Goal: Information Seeking & Learning: Understand process/instructions

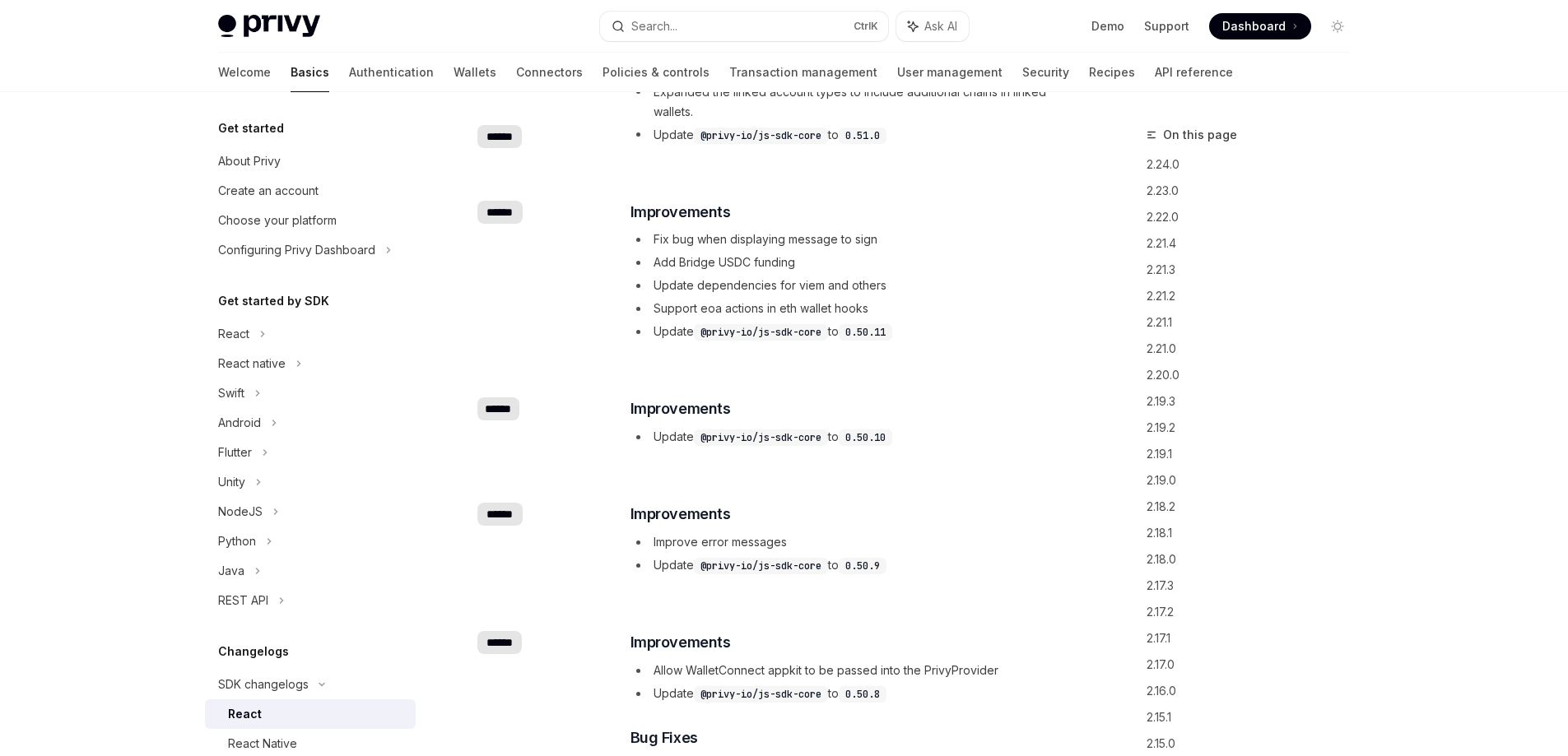
scroll to position [5679, 0]
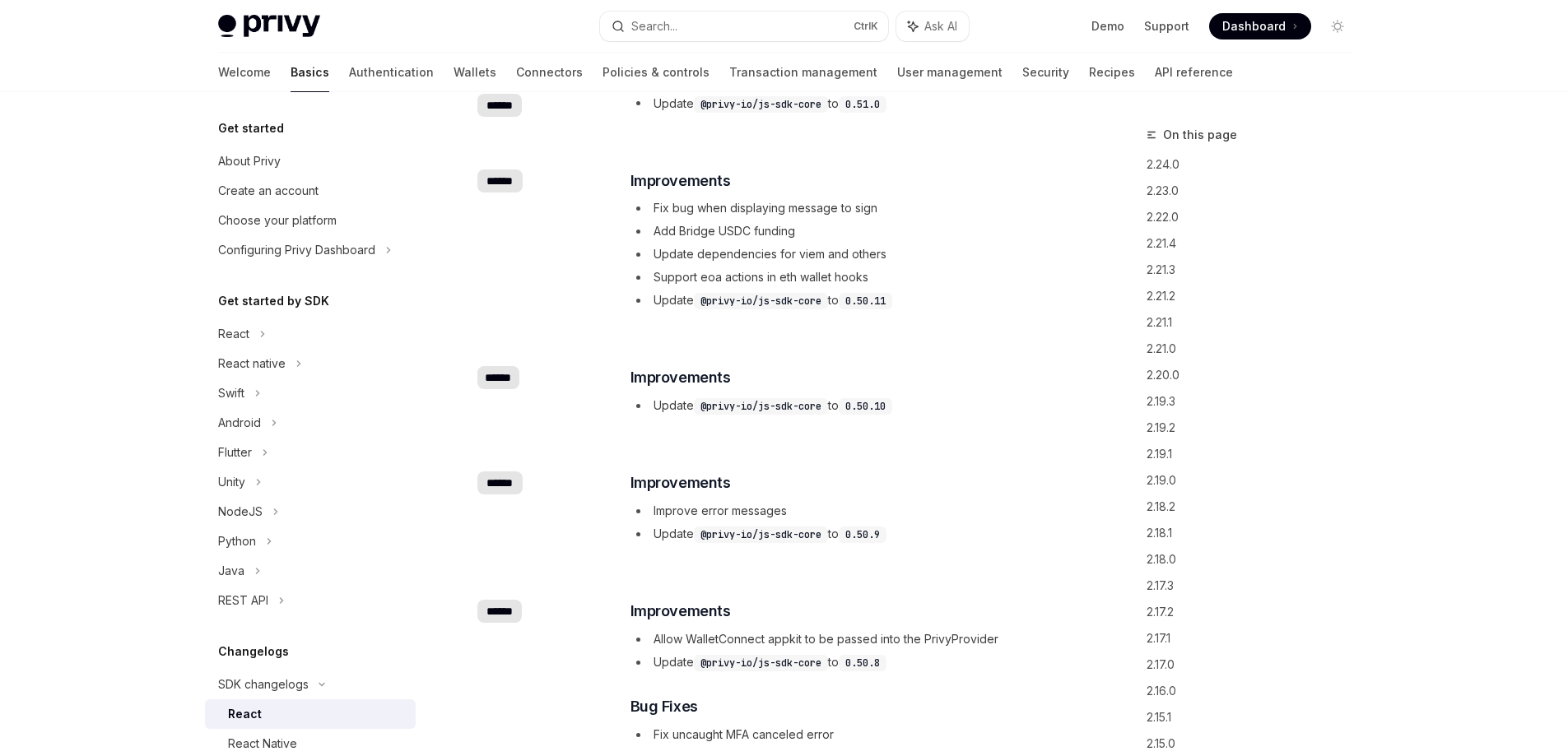
click at [271, 35] on img at bounding box center [269, 26] width 102 height 23
type textarea "*"
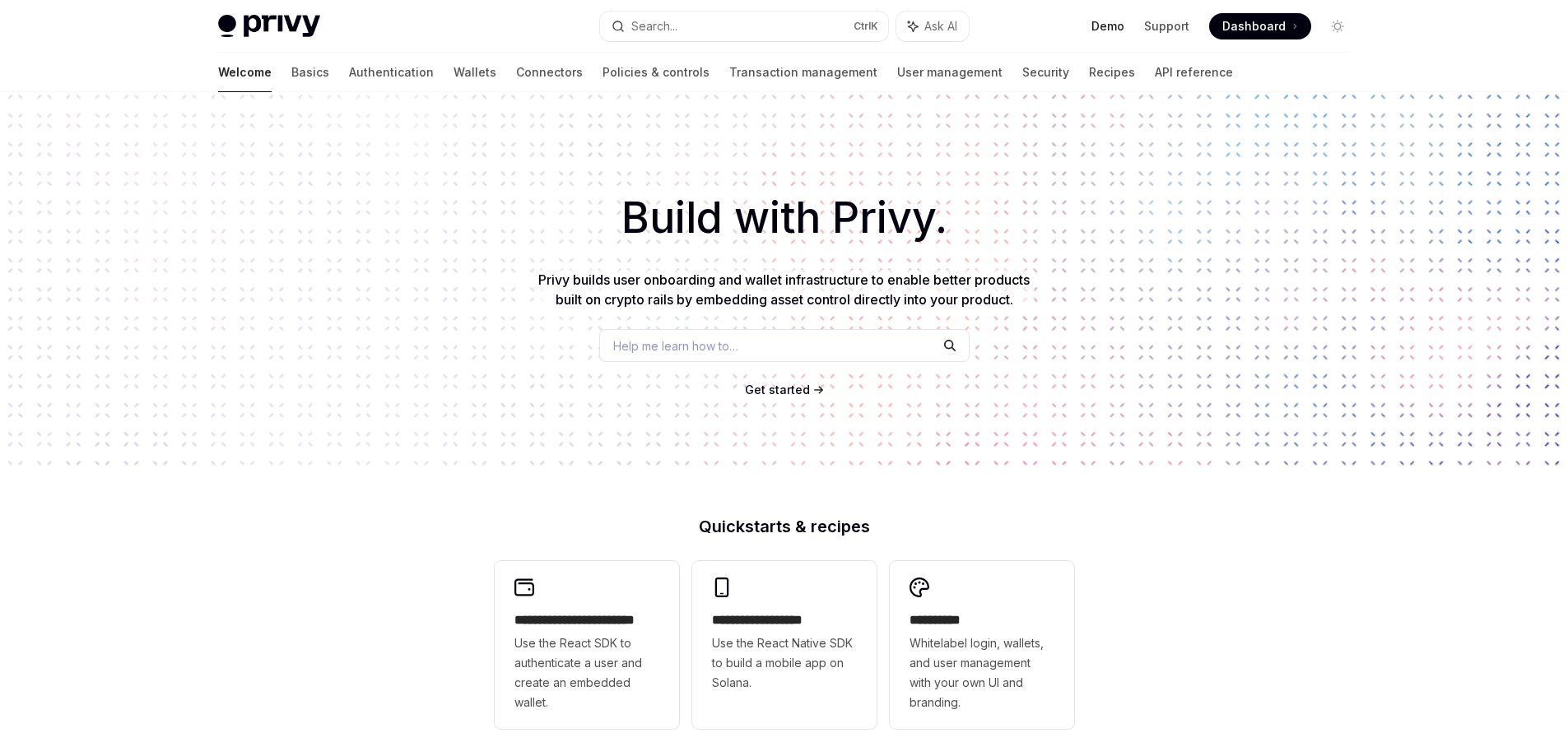
click at [1121, 18] on link "Demo" at bounding box center [1107, 26] width 33 height 17
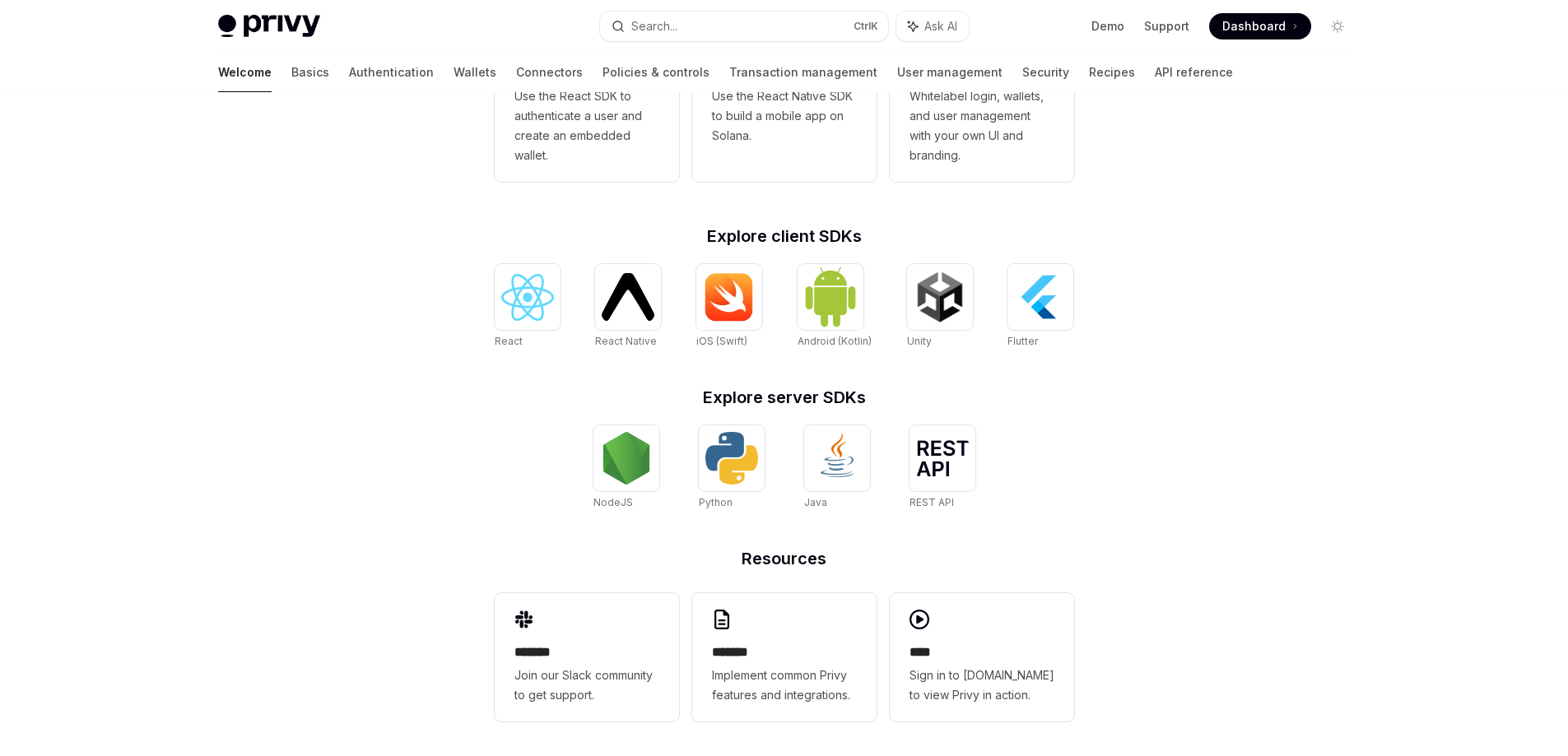
scroll to position [553, 0]
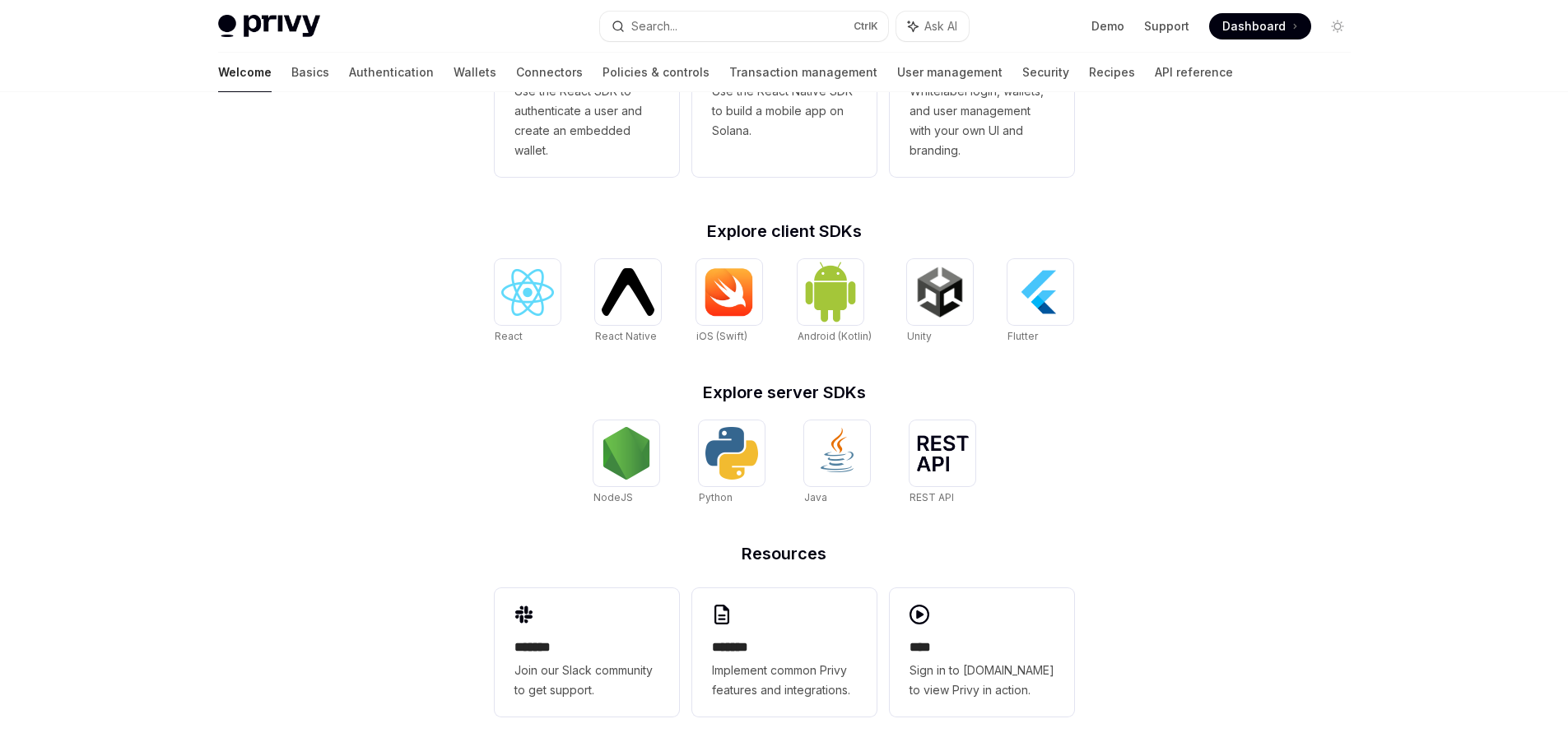
click at [578, 273] on div "React React Native React Native iOS (Swift) Android (Kotlin) Unity Unity Flutter" at bounding box center [784, 302] width 580 height 86
click at [551, 293] on img at bounding box center [528, 292] width 53 height 47
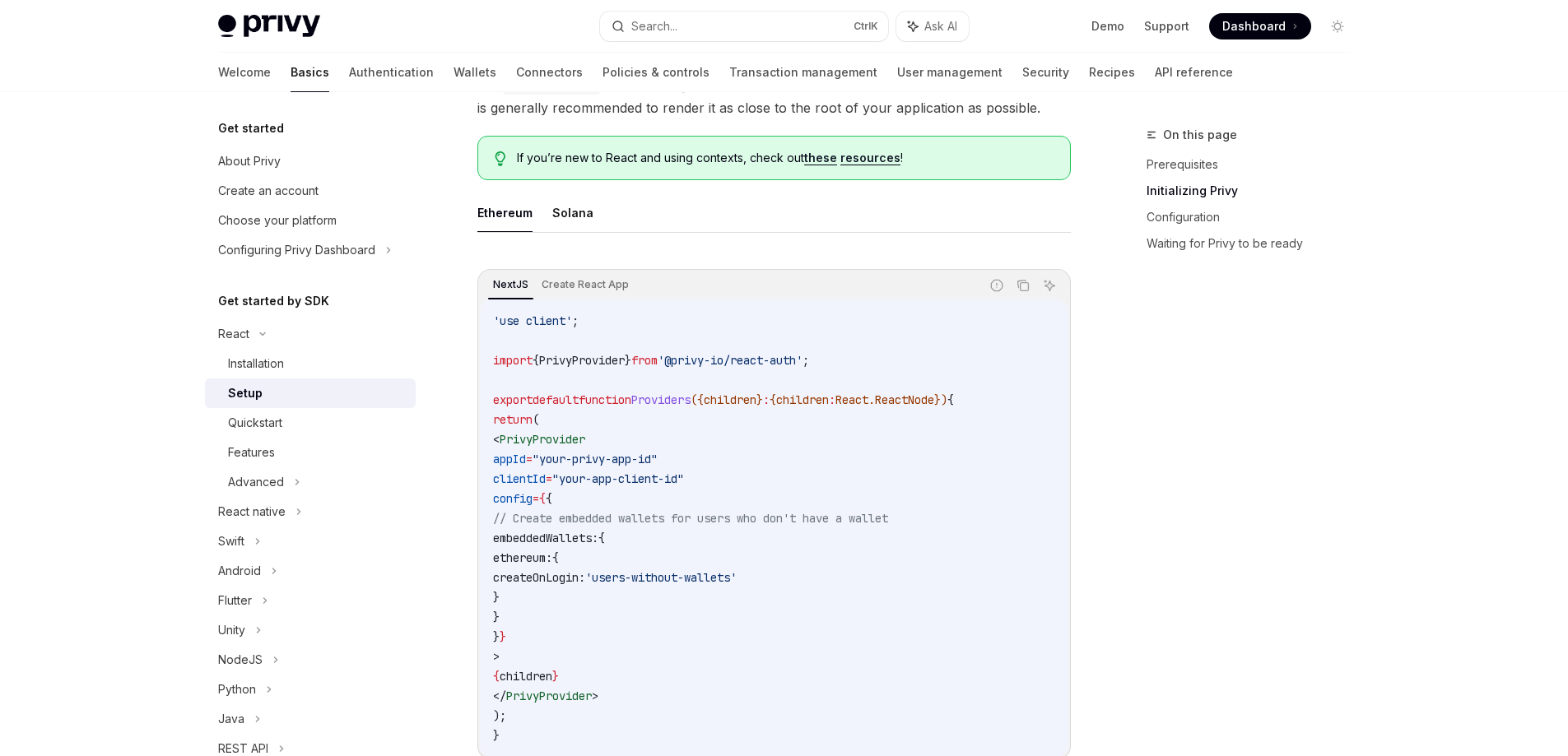
scroll to position [412, 0]
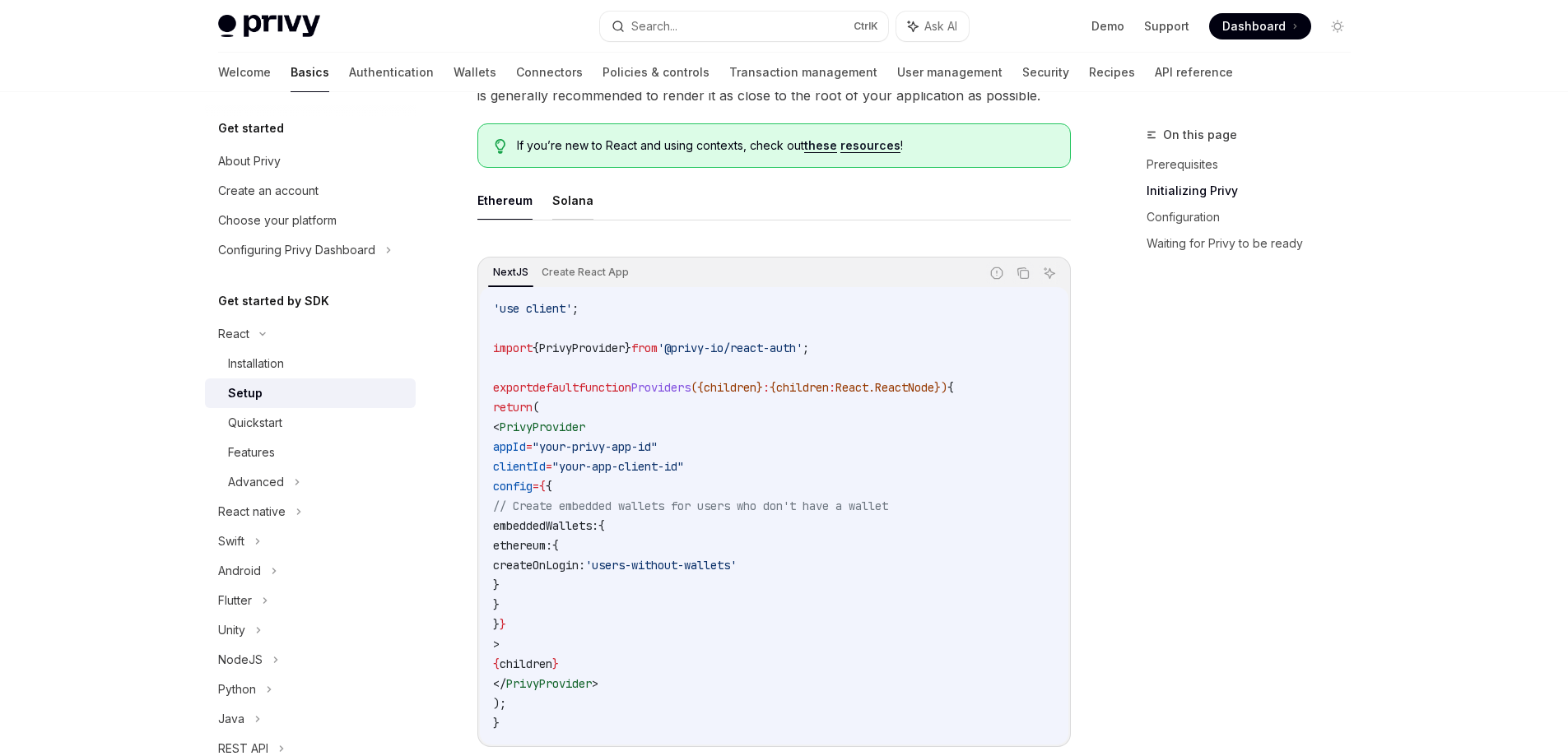
click at [562, 209] on button "Solana" at bounding box center [573, 200] width 41 height 39
type textarea "*"
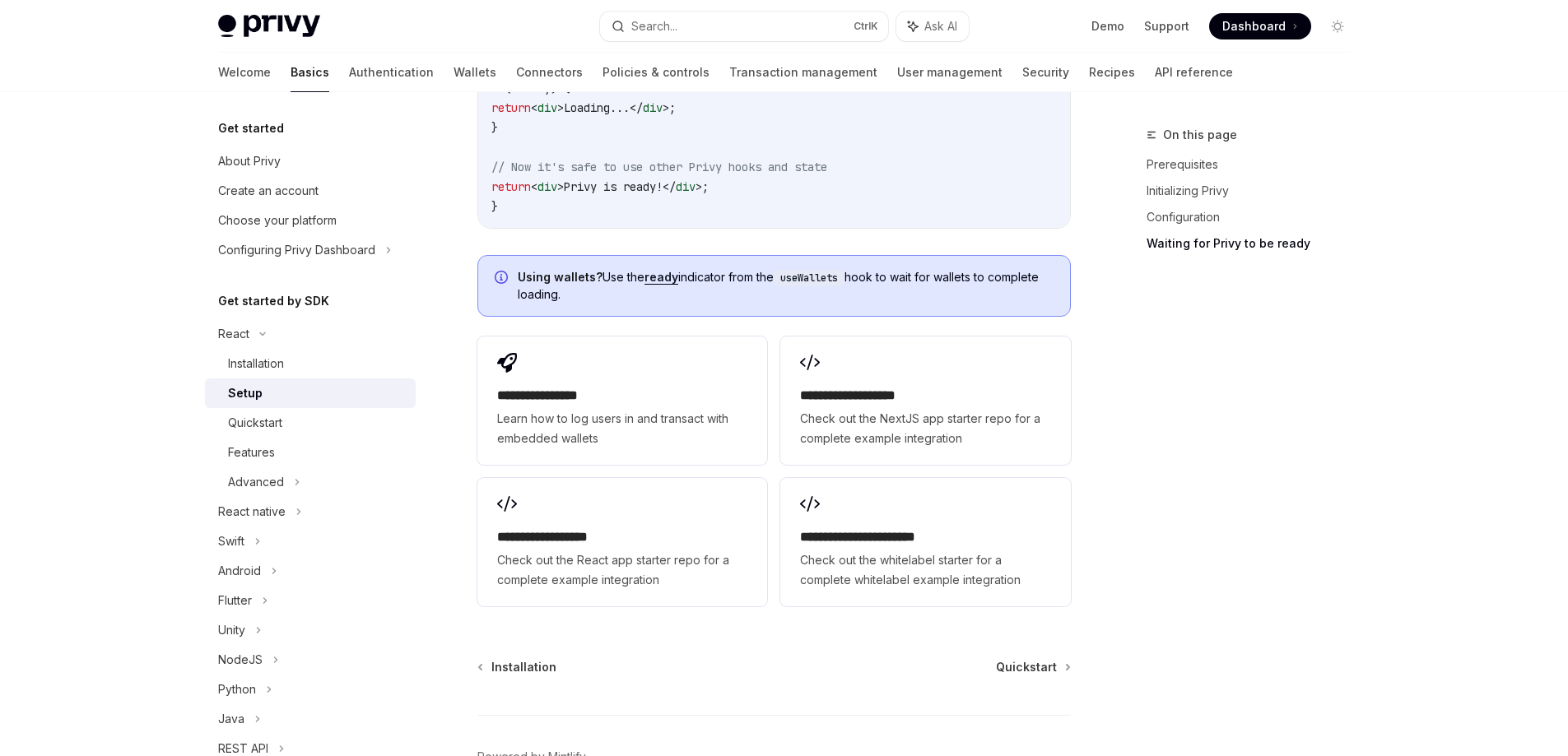
scroll to position [2152, 0]
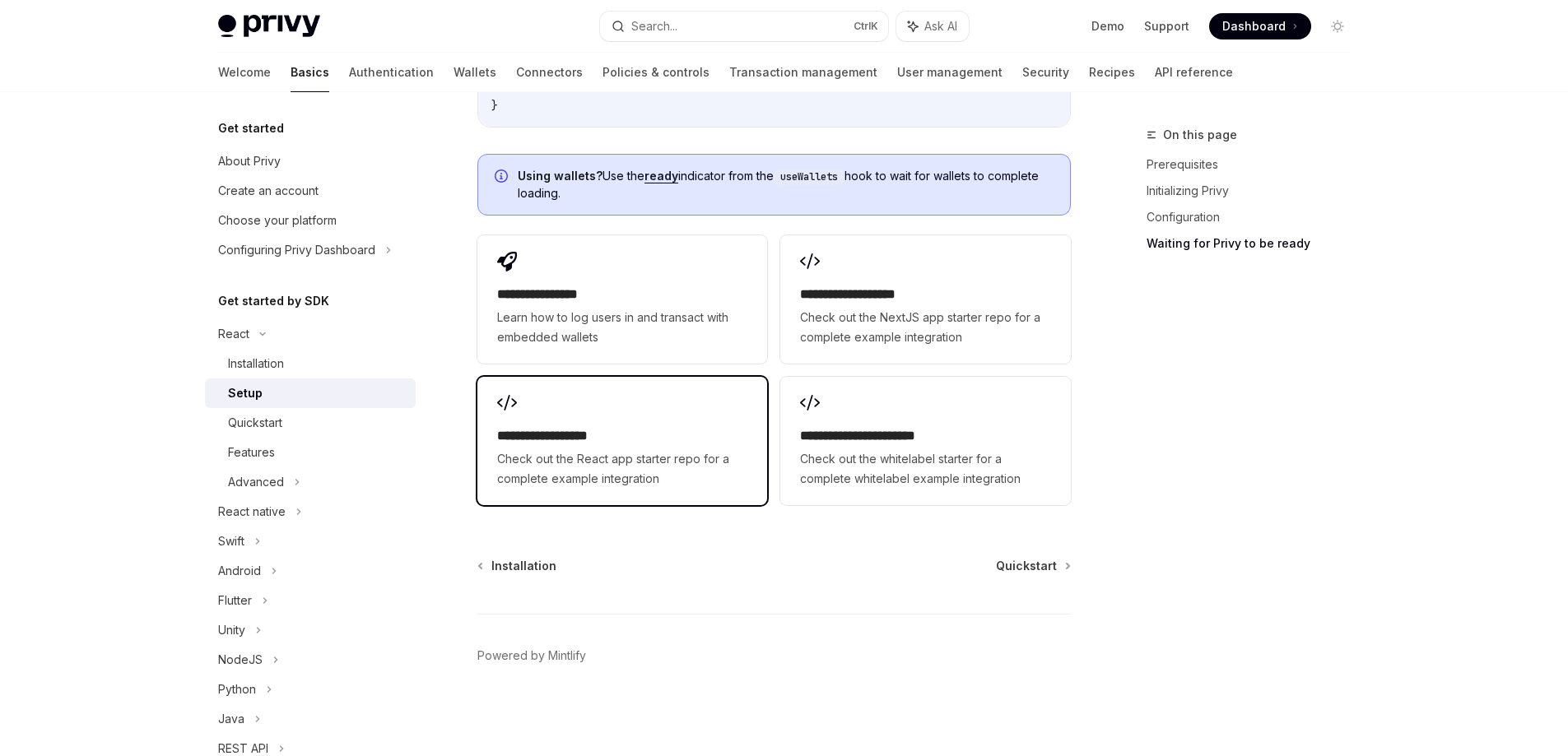
click at [612, 455] on span "Check out the React app starter repo for a complete example integration" at bounding box center [621, 470] width 250 height 40
